Goal: Task Accomplishment & Management: Manage account settings

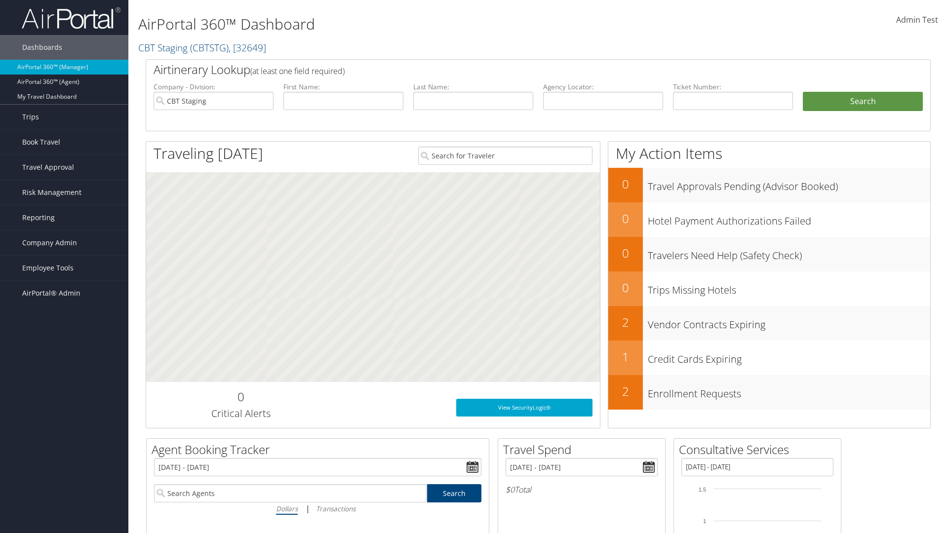
click at [917, 20] on span "Admin Test" at bounding box center [917, 19] width 42 height 11
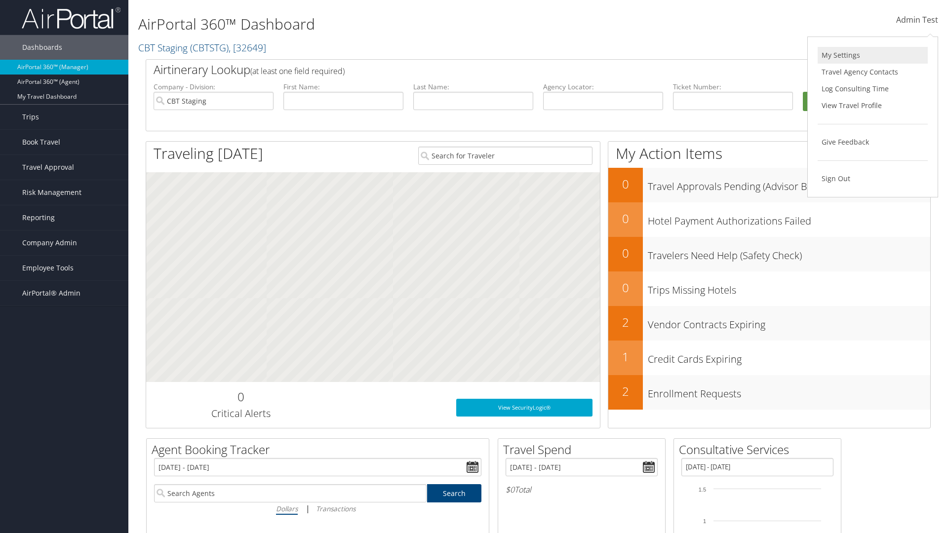
click at [872, 55] on link "My Settings" at bounding box center [872, 55] width 110 height 17
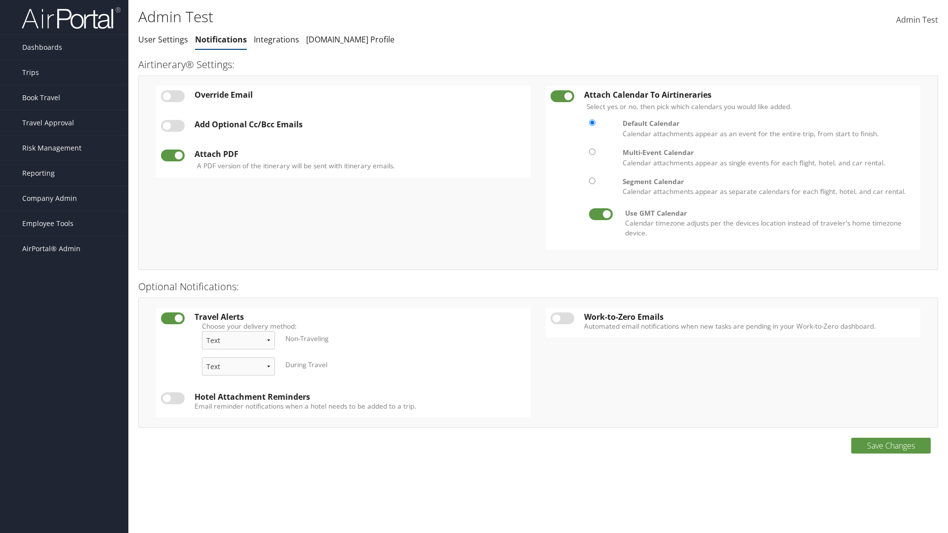
click at [173, 96] on label at bounding box center [173, 96] width 24 height 12
click at [172, 96] on input "checkbox" at bounding box center [169, 98] width 6 height 6
checkbox input "true"
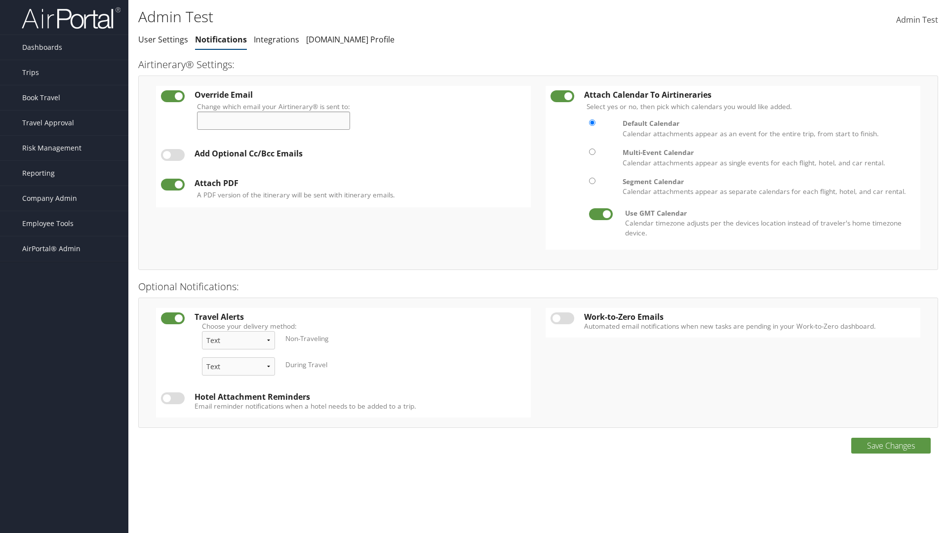
click at [277, 120] on input "Change which email your Airtinerary® is sent to:" at bounding box center [273, 121] width 153 height 18
type input "admin.test@cbtravel.com"
click at [173, 155] on label at bounding box center [173, 155] width 24 height 12
click at [172, 155] on input "checkbox" at bounding box center [169, 156] width 6 height 6
checkbox input "true"
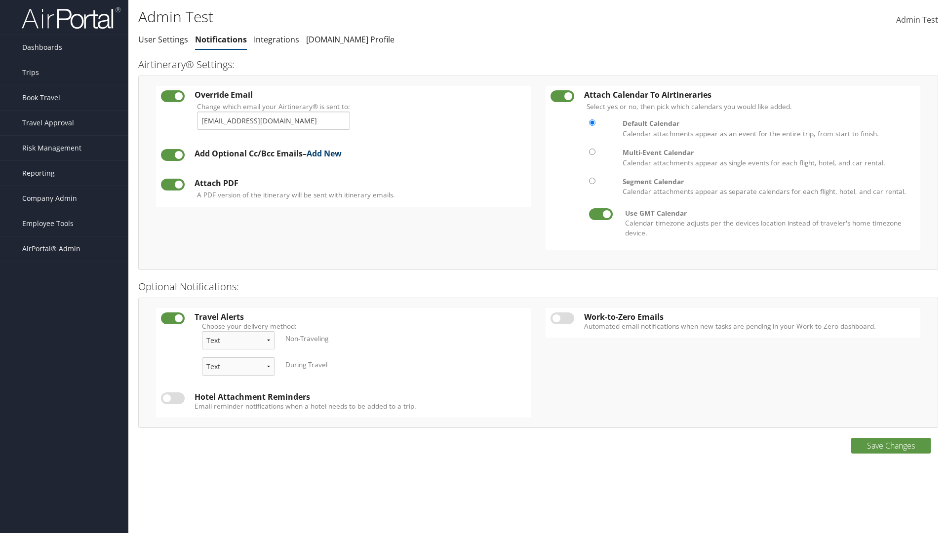
click at [328, 153] on link "Add New" at bounding box center [323, 153] width 35 height 11
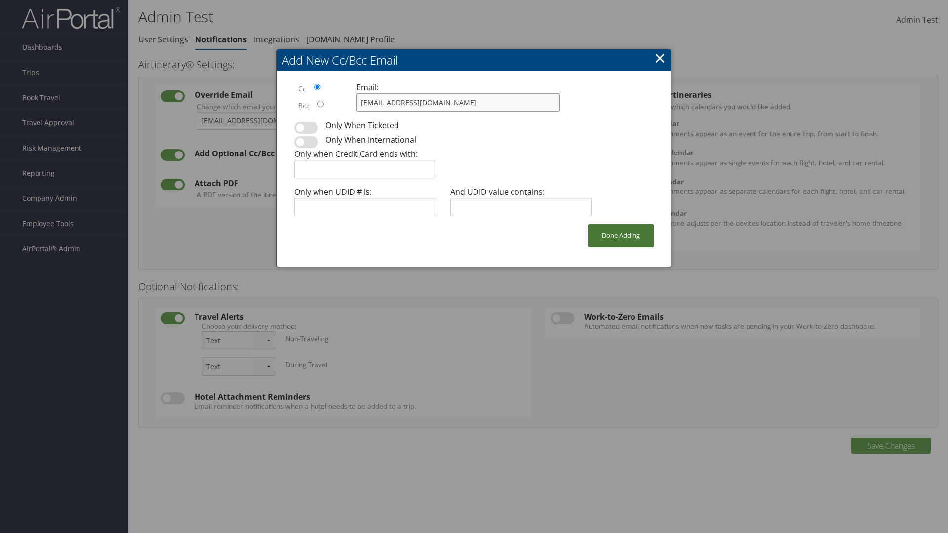
type input "admin.test@cbtravel.com"
click at [620, 235] on button "Done Adding" at bounding box center [621, 235] width 66 height 23
click at [173, 188] on label at bounding box center [173, 188] width 24 height 12
click at [172, 188] on input "checkbox" at bounding box center [169, 190] width 6 height 6
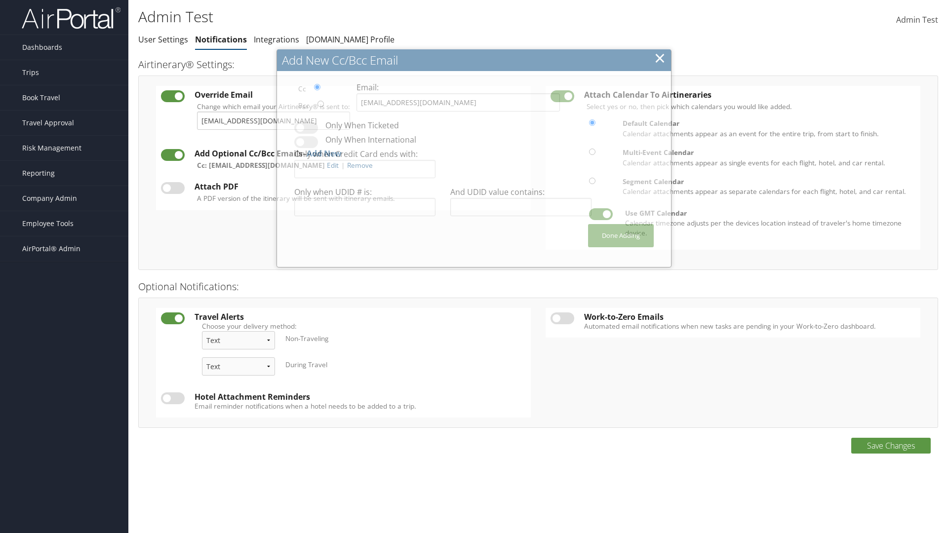
click at [173, 188] on label at bounding box center [173, 188] width 24 height 12
click at [172, 188] on input "checkbox" at bounding box center [169, 190] width 6 height 6
checkbox input "true"
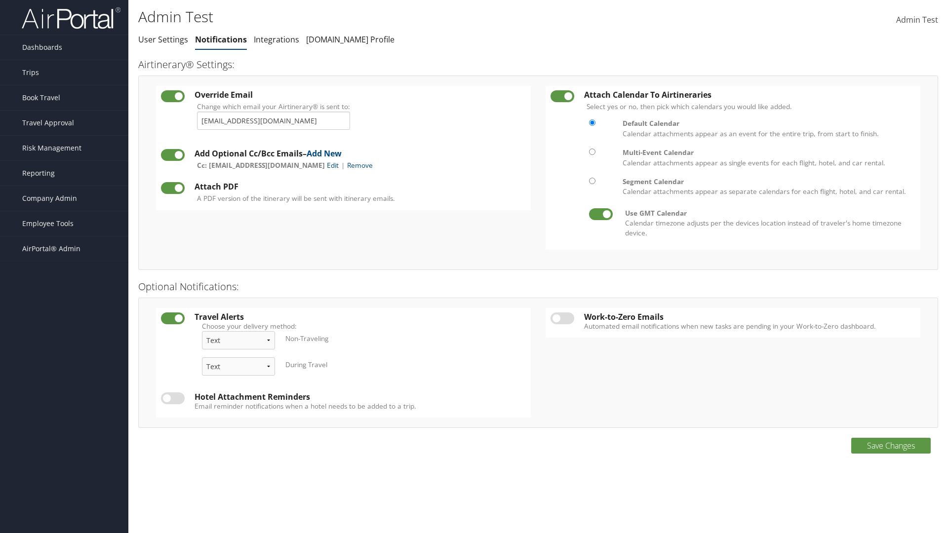
click at [562, 96] on label at bounding box center [562, 96] width 24 height 12
click at [562, 96] on input "checkbox" at bounding box center [558, 98] width 6 height 6
click at [562, 96] on label at bounding box center [562, 96] width 24 height 12
click at [562, 96] on input "checkbox" at bounding box center [558, 98] width 6 height 6
checkbox input "true"
